Goal: Navigation & Orientation: Find specific page/section

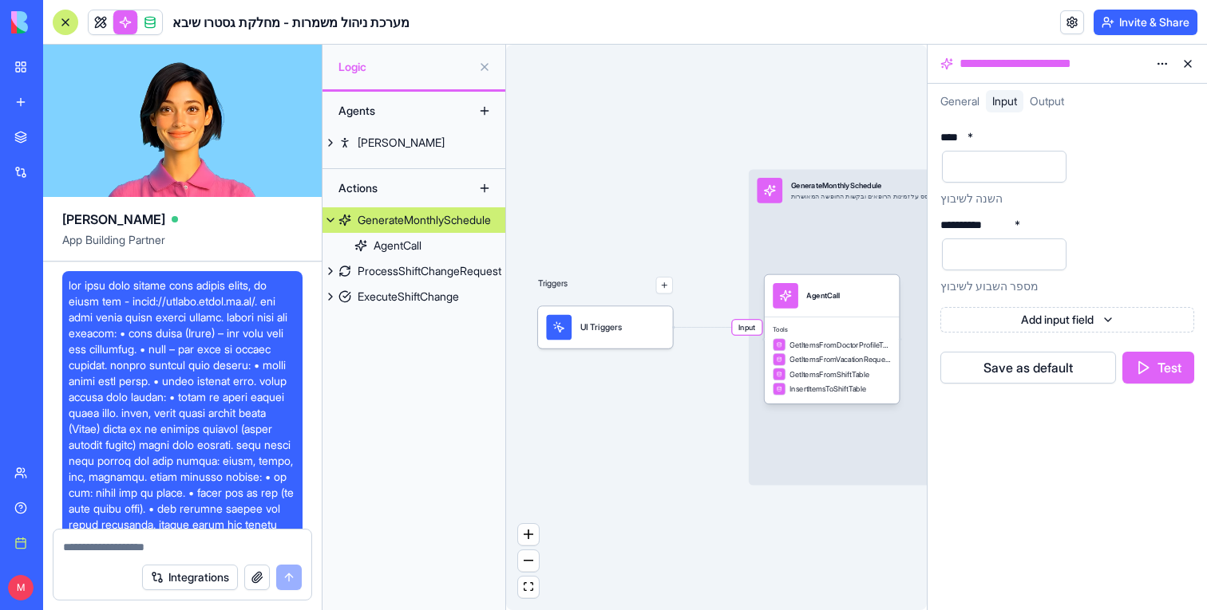
scroll to position [13985, 0]
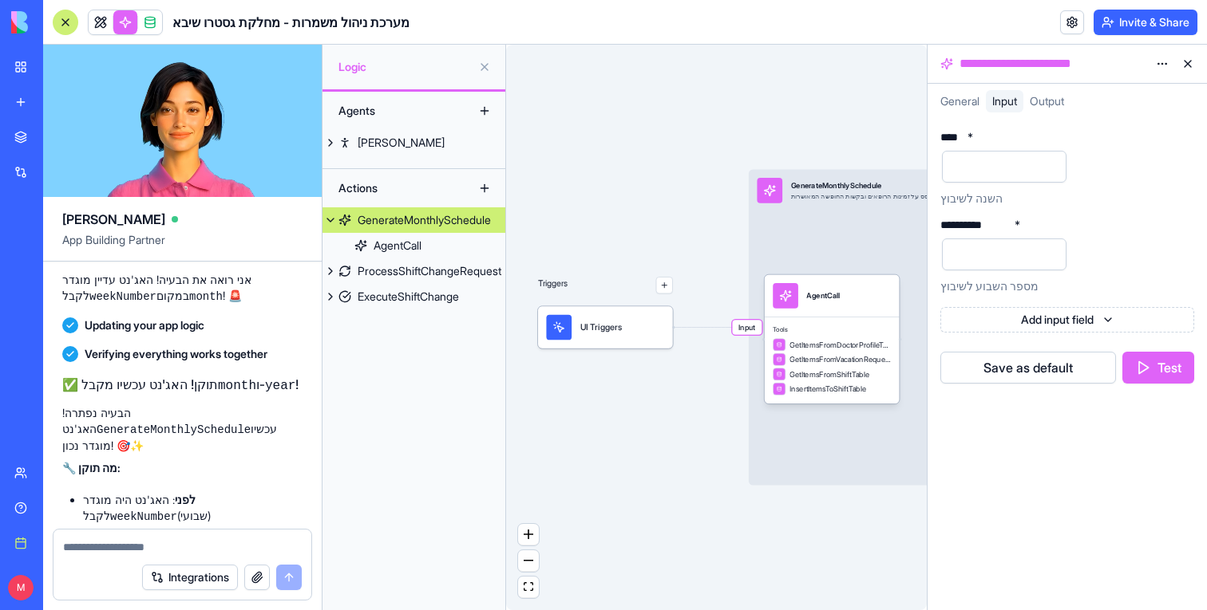
click at [1187, 61] on button at bounding box center [1188, 64] width 26 height 26
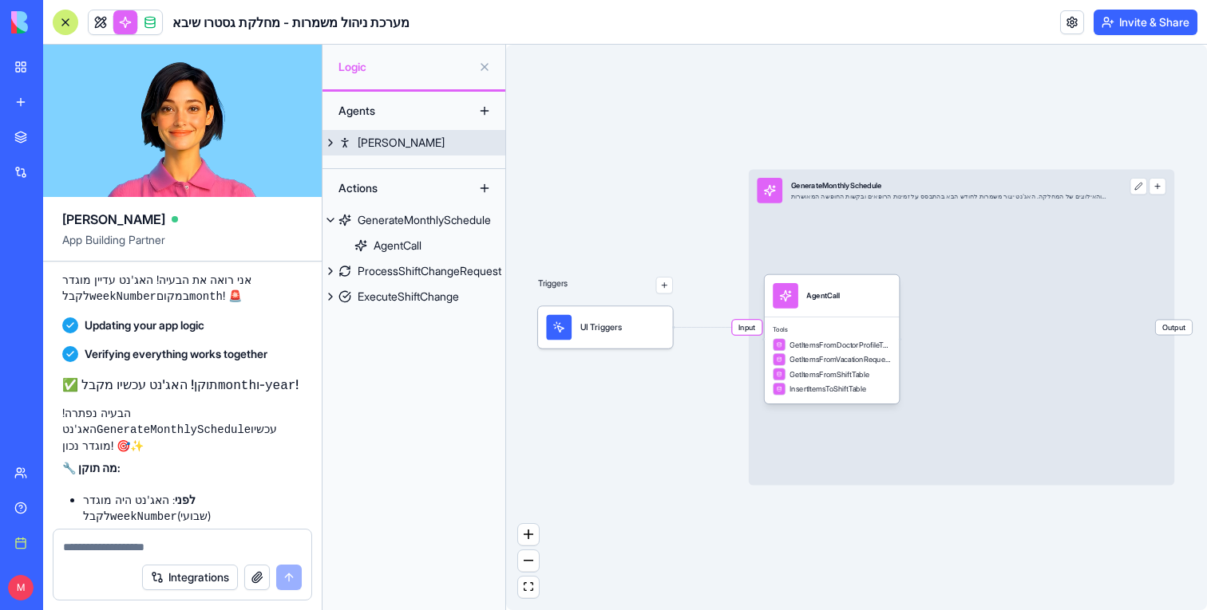
click at [461, 138] on link "[PERSON_NAME]" at bounding box center [413, 143] width 183 height 26
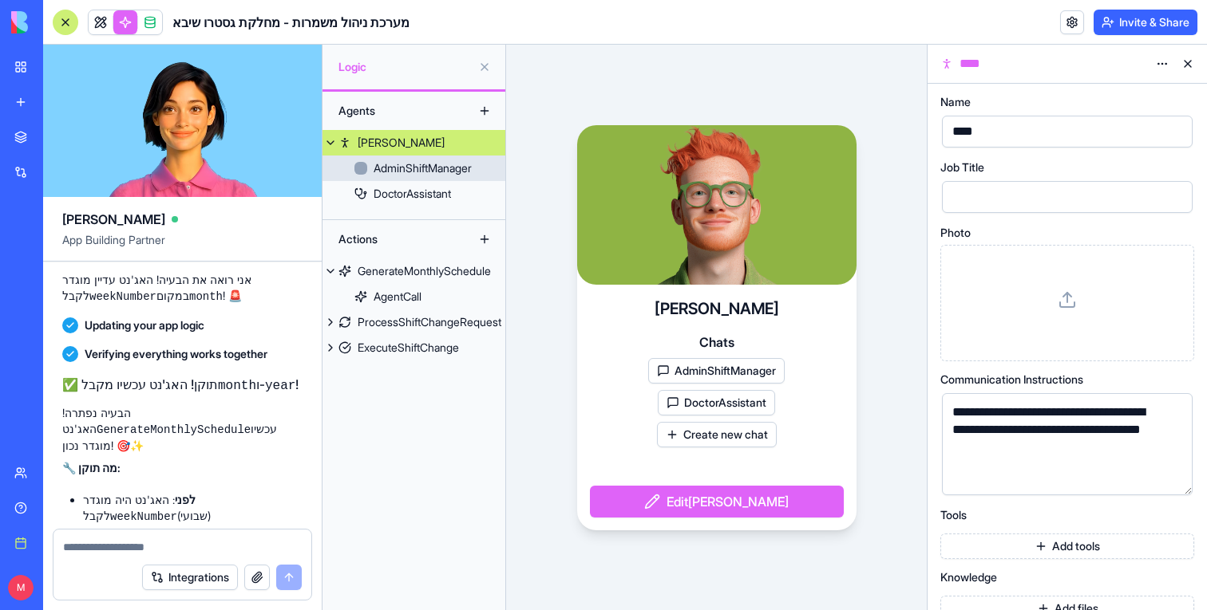
click at [434, 176] on div "AdminShiftManager" at bounding box center [422, 168] width 98 height 16
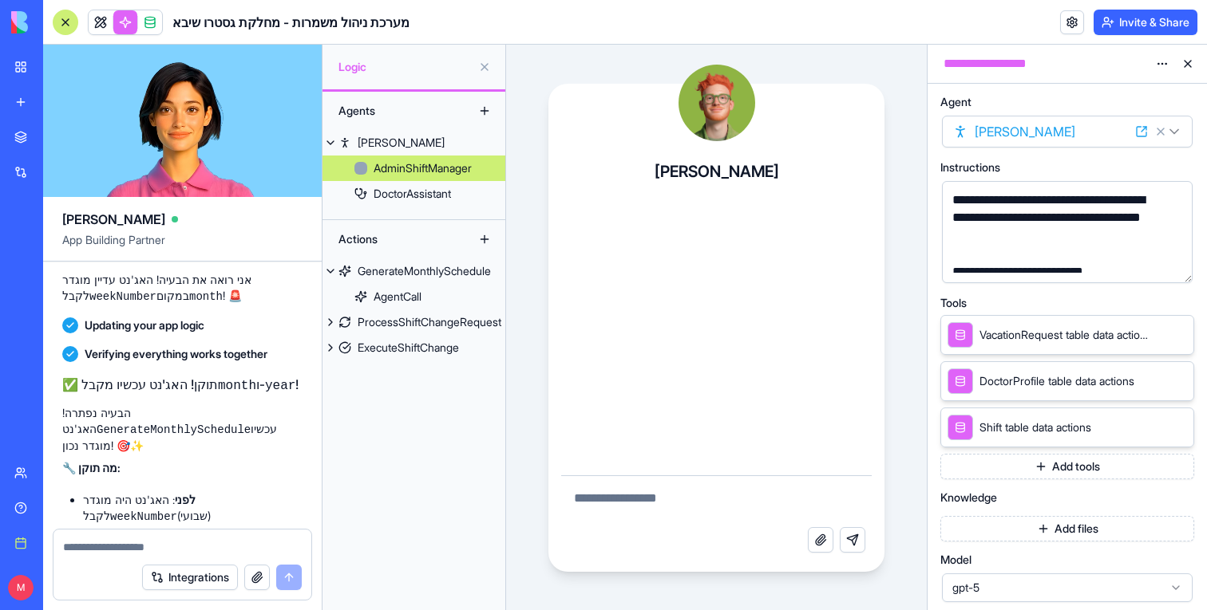
click at [68, 22] on div at bounding box center [66, 23] width 26 height 26
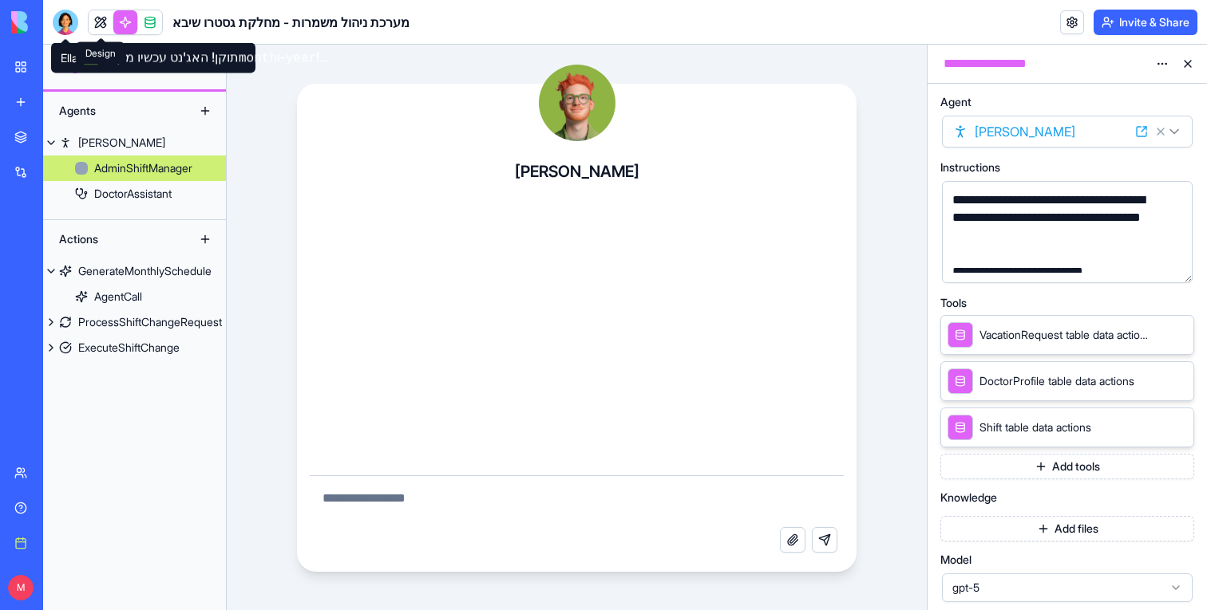
click at [97, 18] on link at bounding box center [101, 22] width 24 height 24
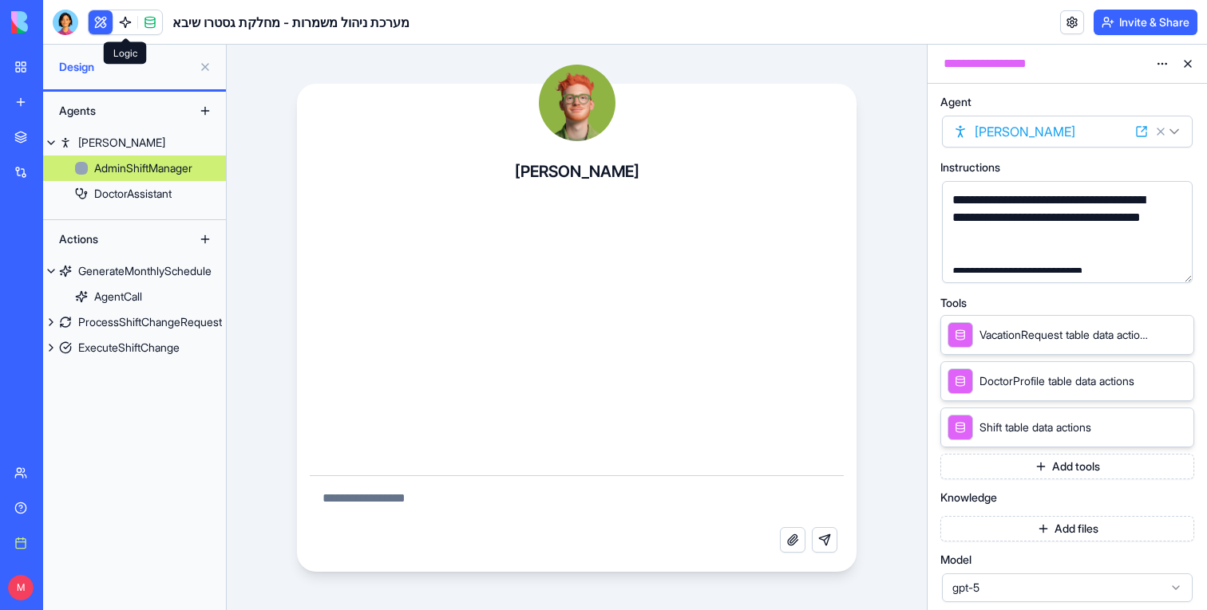
click at [97, 18] on button at bounding box center [101, 22] width 24 height 24
